Goal: Information Seeking & Learning: Learn about a topic

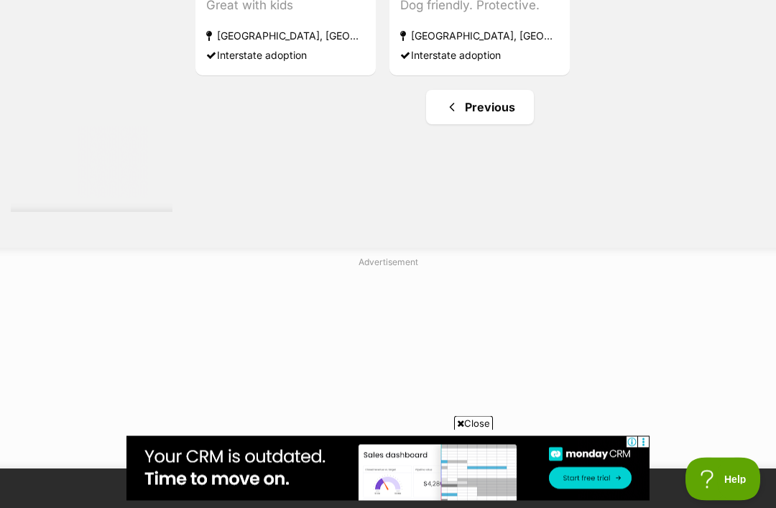
scroll to position [2714, 0]
click at [477, 124] on link "Previous" at bounding box center [480, 106] width 108 height 34
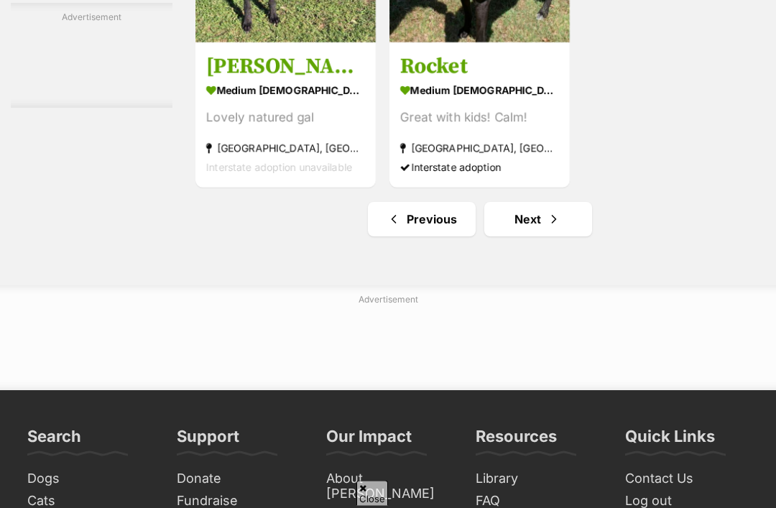
scroll to position [3078, 0]
click at [412, 236] on link "Previous" at bounding box center [422, 219] width 108 height 34
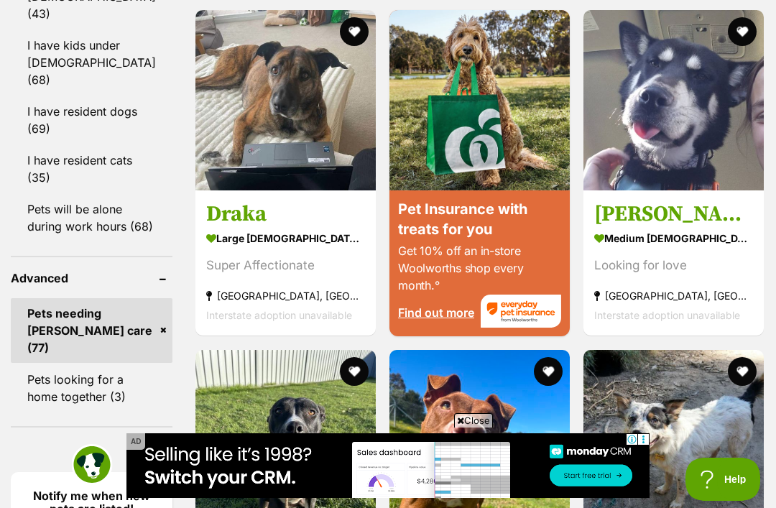
scroll to position [1650, 0]
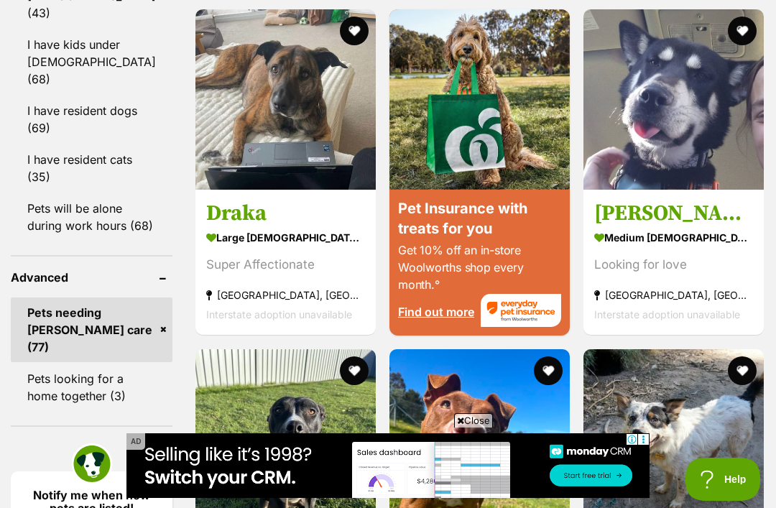
click at [121, 349] on link "Pets needing [PERSON_NAME] care (77)" at bounding box center [92, 329] width 162 height 65
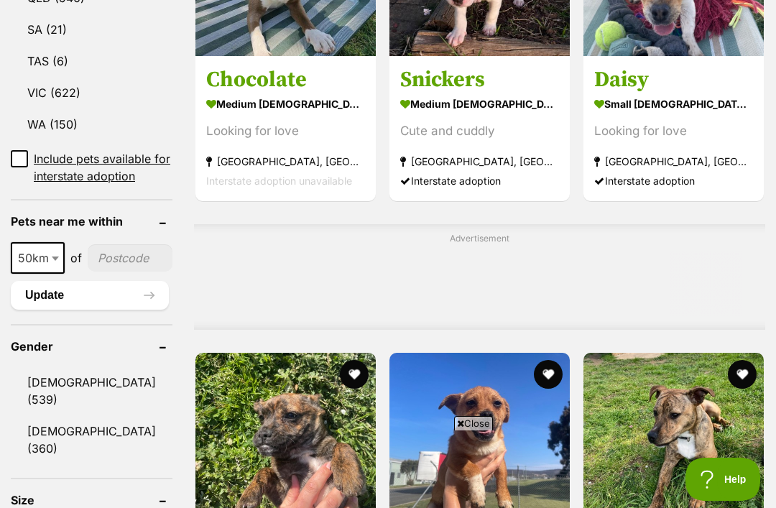
click at [114, 256] on input"] "postcode" at bounding box center [130, 257] width 85 height 27
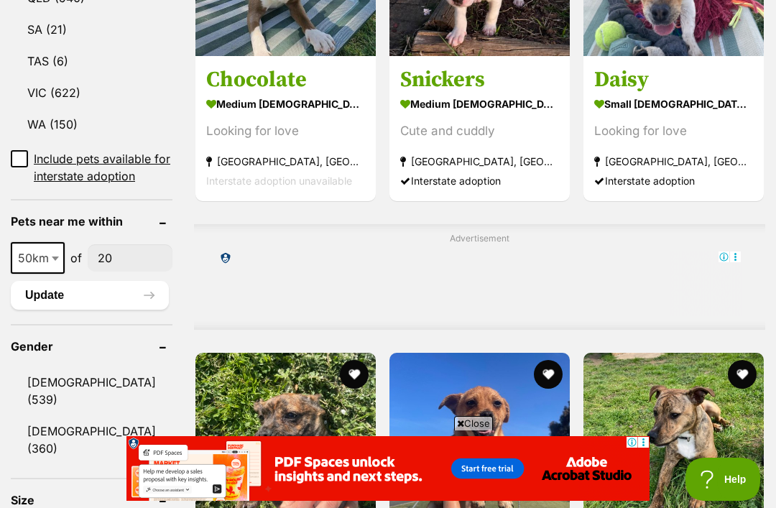
type input"] "20"
click at [95, 290] on button "Update" at bounding box center [90, 295] width 158 height 29
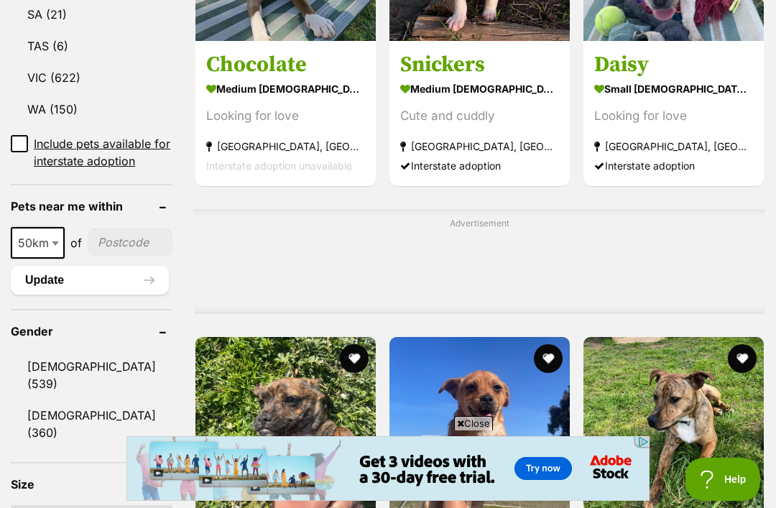
scroll to position [1165, 0]
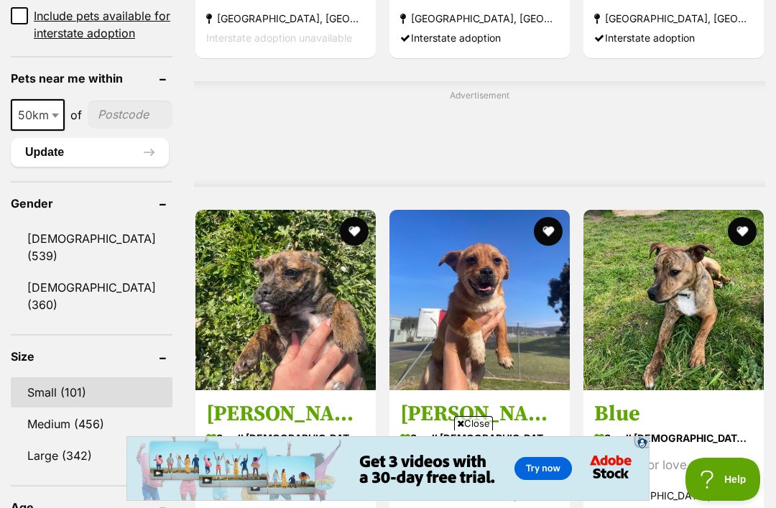
click at [73, 377] on link "Small (101)" at bounding box center [92, 392] width 162 height 30
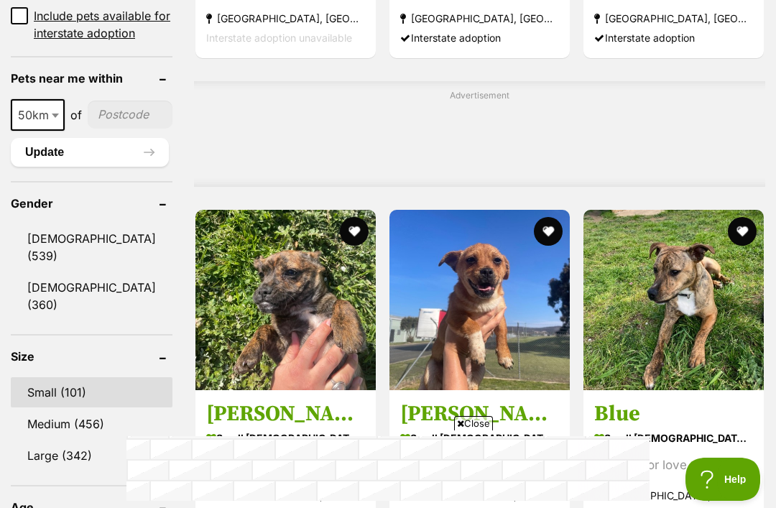
scroll to position [1209, 0]
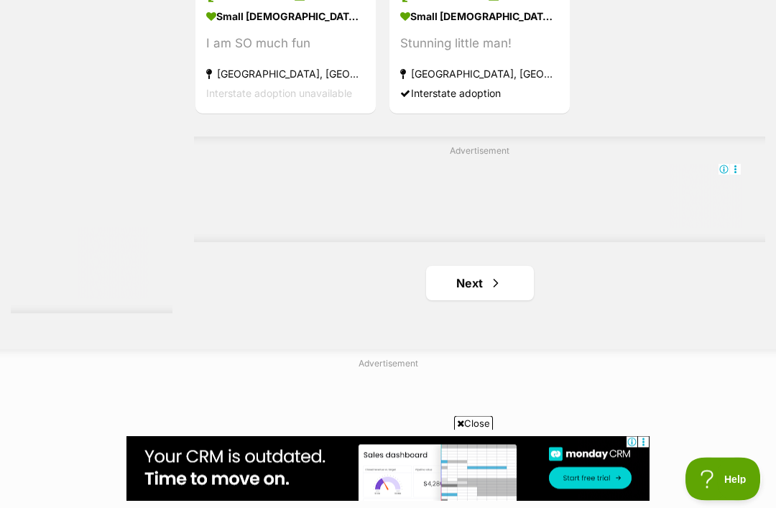
scroll to position [3045, 0]
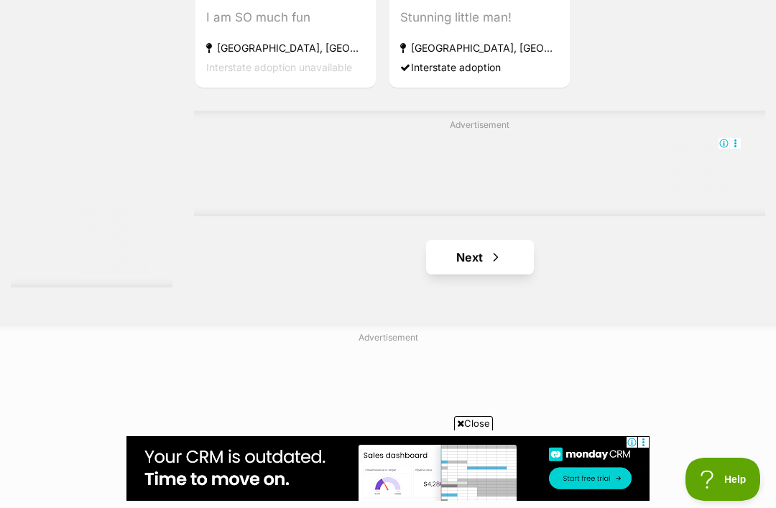
click at [489, 274] on link "Next" at bounding box center [480, 257] width 108 height 34
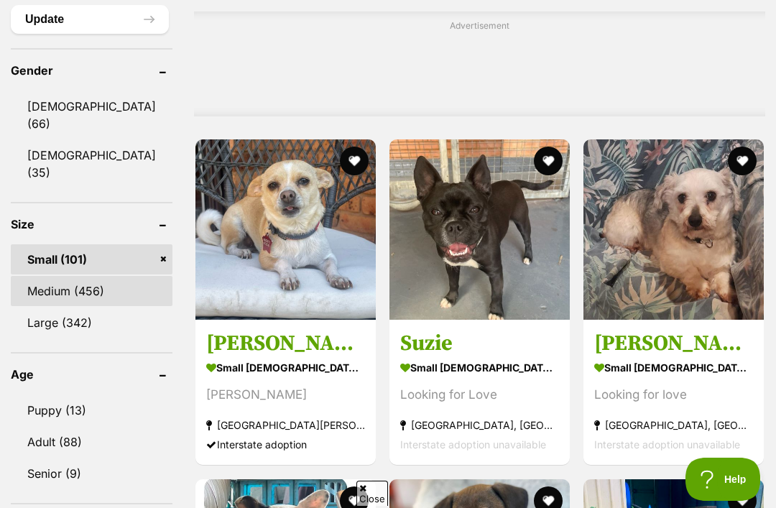
click at [106, 276] on link "Medium (456)" at bounding box center [92, 291] width 162 height 30
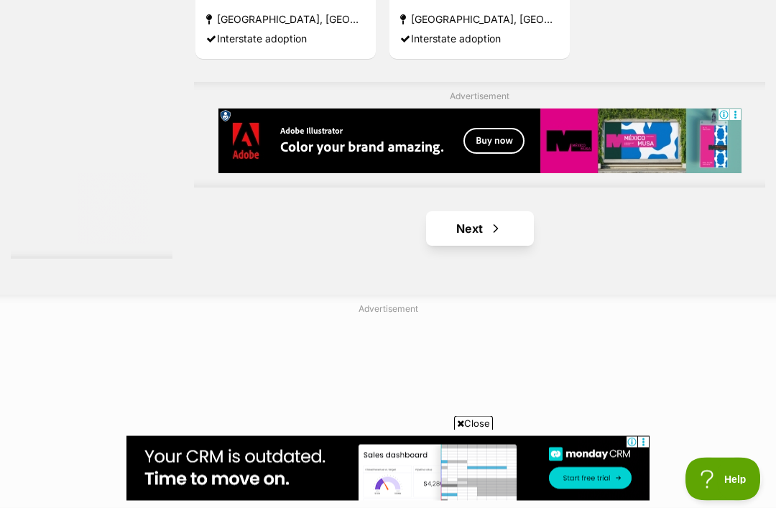
scroll to position [3074, 0]
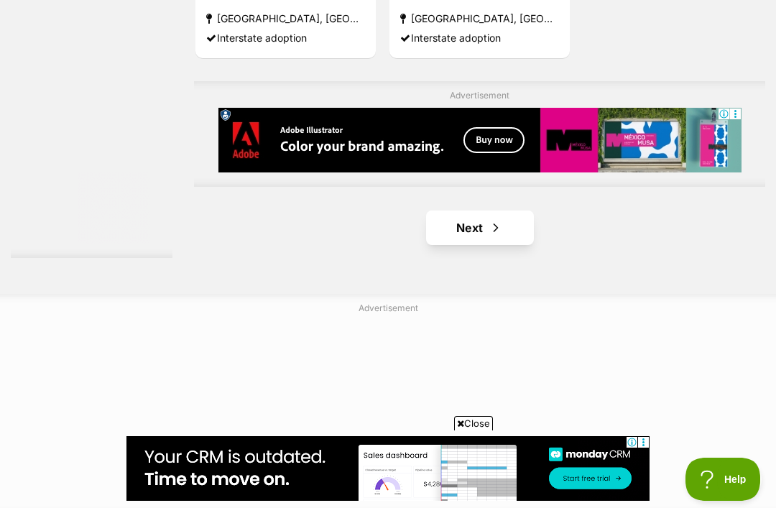
click at [489, 236] on span "Next page" at bounding box center [496, 227] width 14 height 17
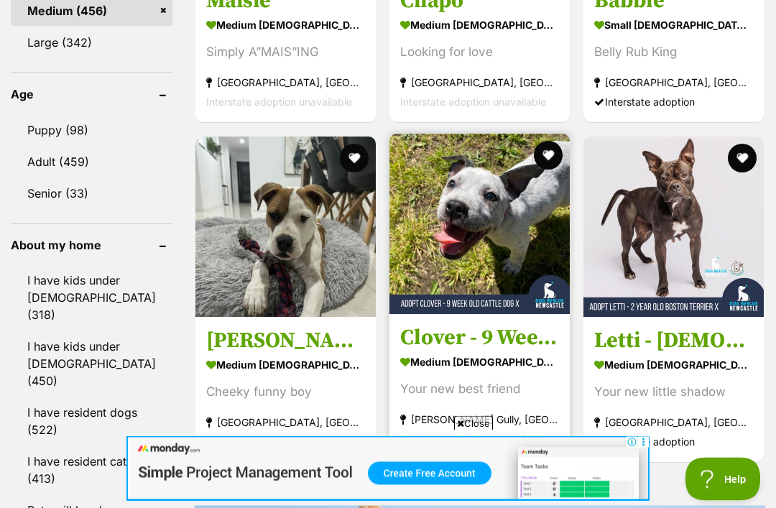
scroll to position [1527, 0]
click at [500, 314] on img at bounding box center [479, 224] width 180 height 180
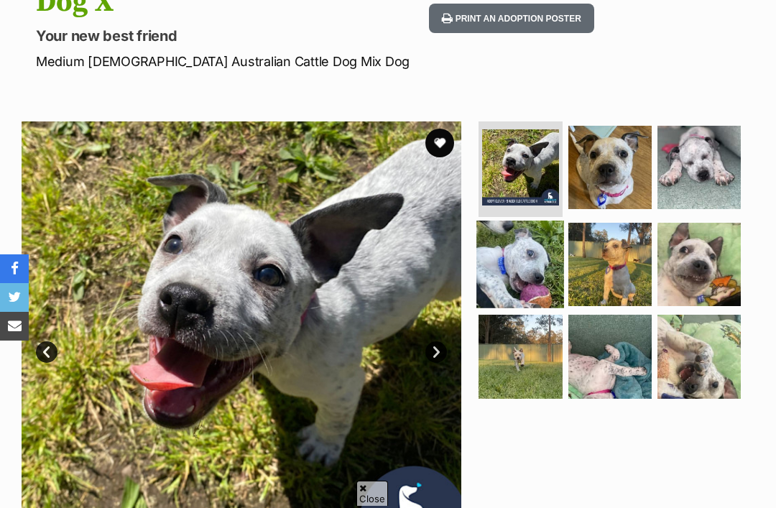
click at [528, 272] on img at bounding box center [520, 265] width 88 height 88
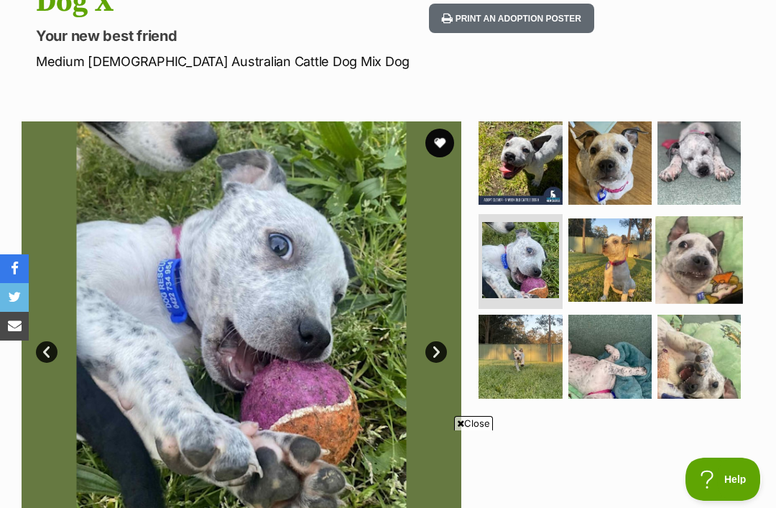
click at [710, 246] on img at bounding box center [699, 260] width 88 height 88
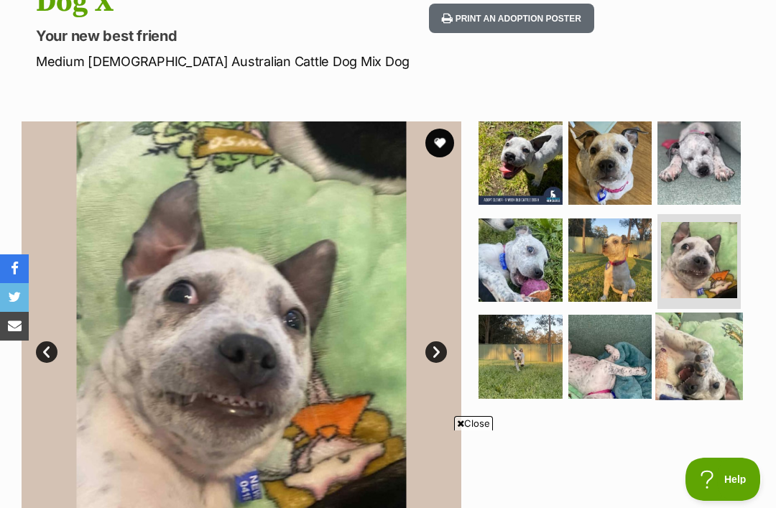
click at [704, 347] on img at bounding box center [699, 357] width 88 height 88
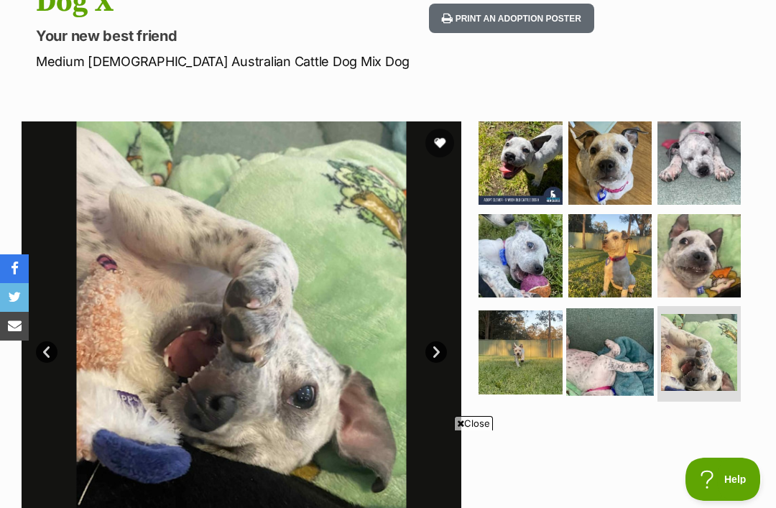
click at [608, 362] on img at bounding box center [610, 352] width 88 height 88
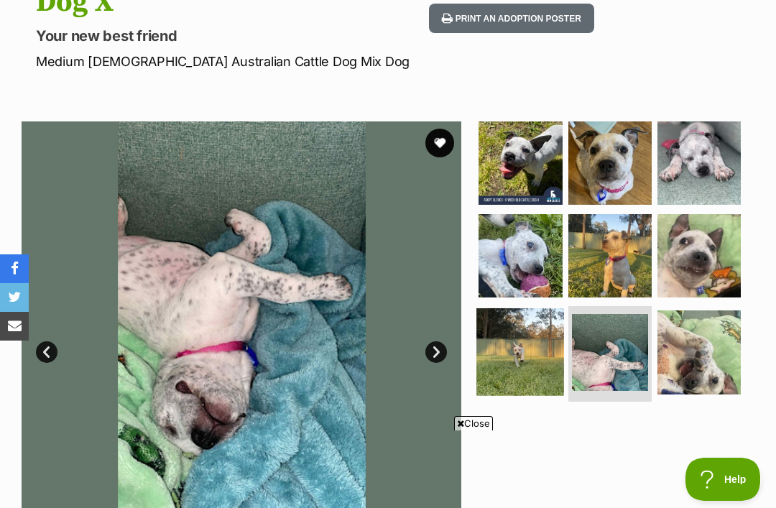
click at [534, 362] on img at bounding box center [520, 352] width 88 height 88
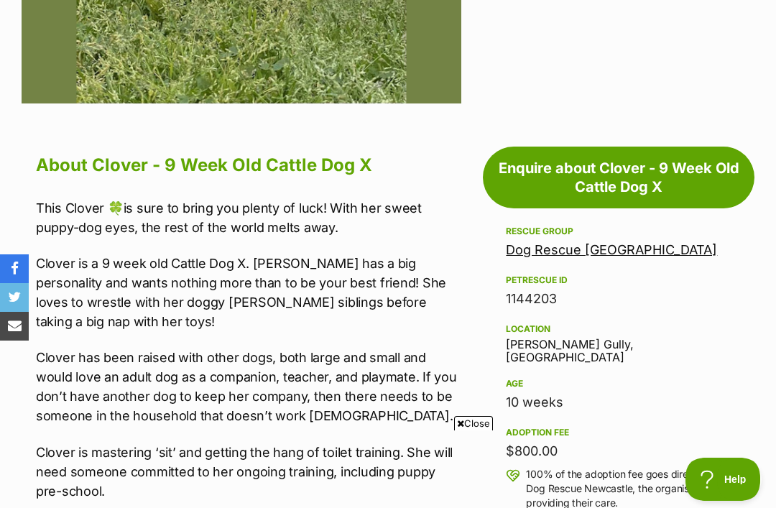
scroll to position [665, 0]
